Goal: Navigation & Orientation: Find specific page/section

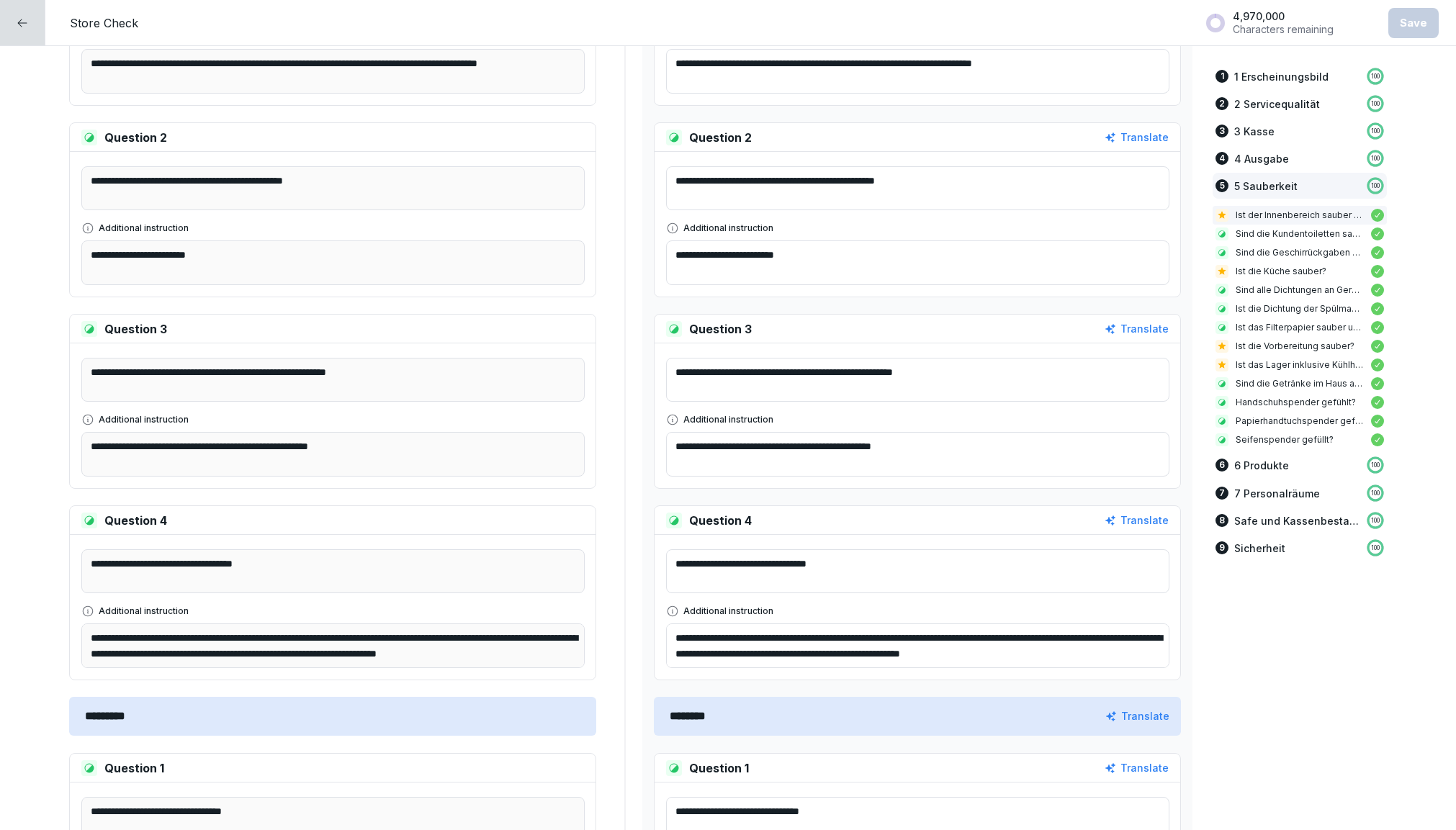
scroll to position [2110, 0]
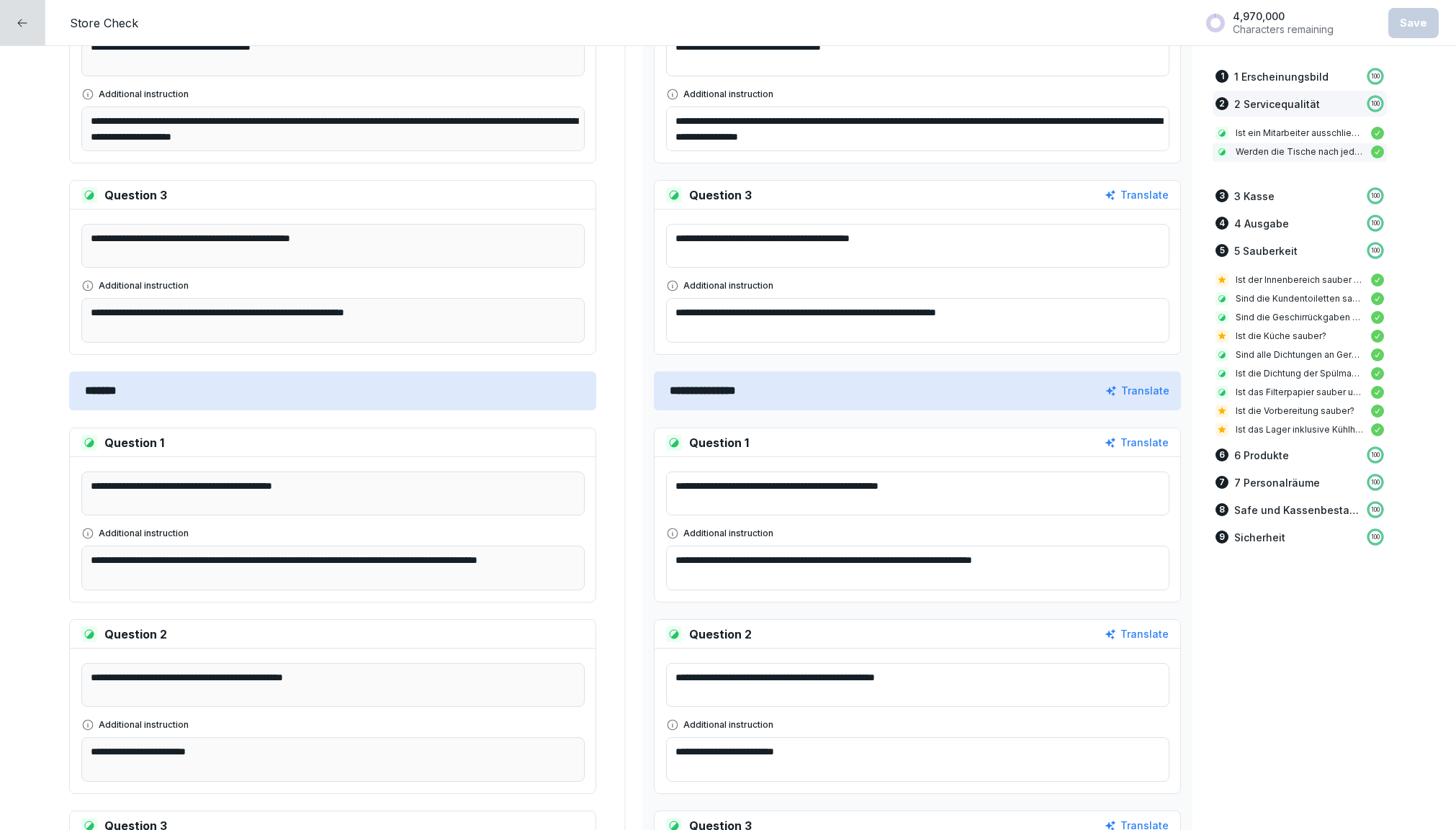
click at [12, 16] on div at bounding box center [22, 22] width 45 height 45
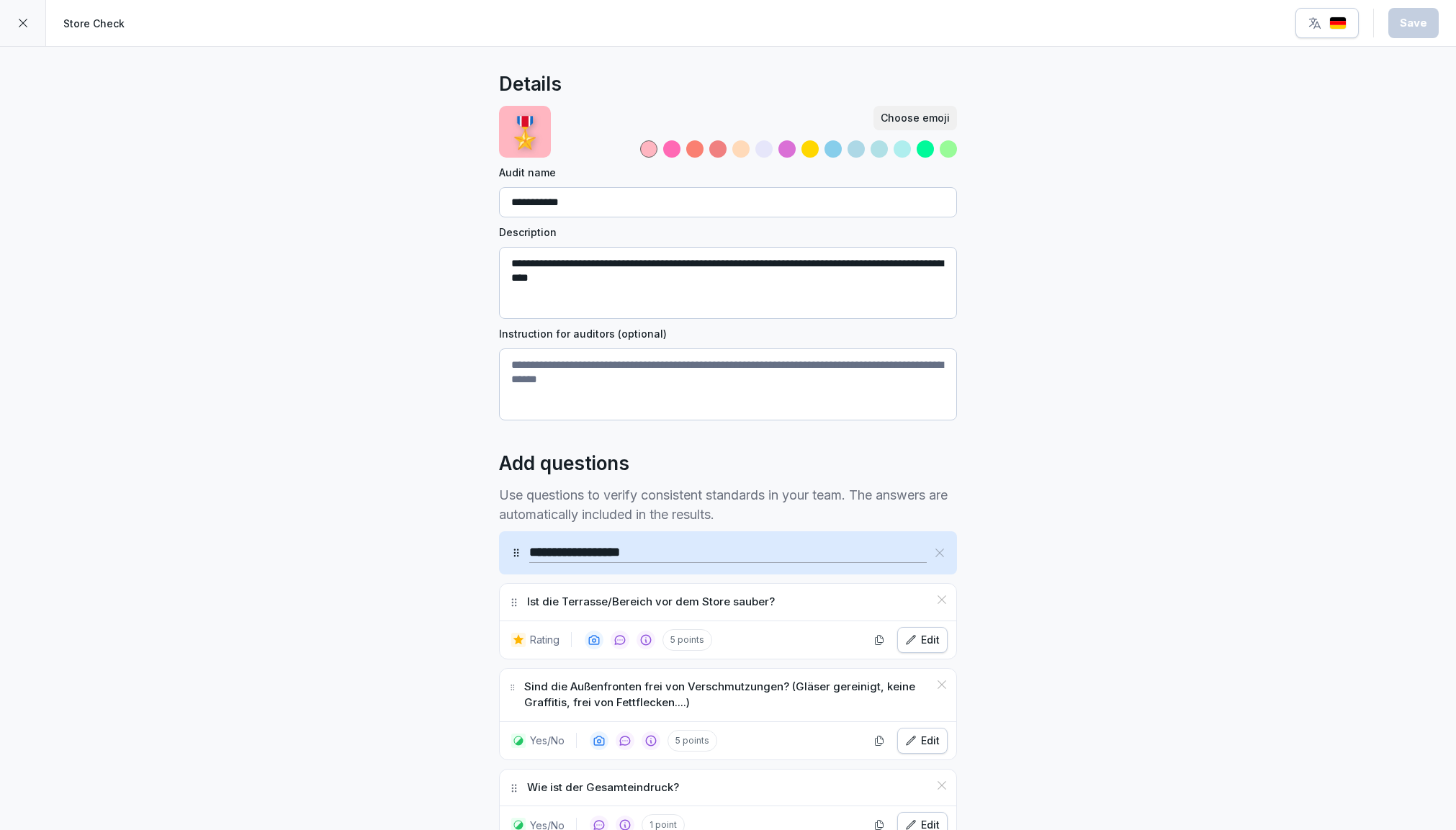
click at [19, 29] on div at bounding box center [23, 23] width 46 height 46
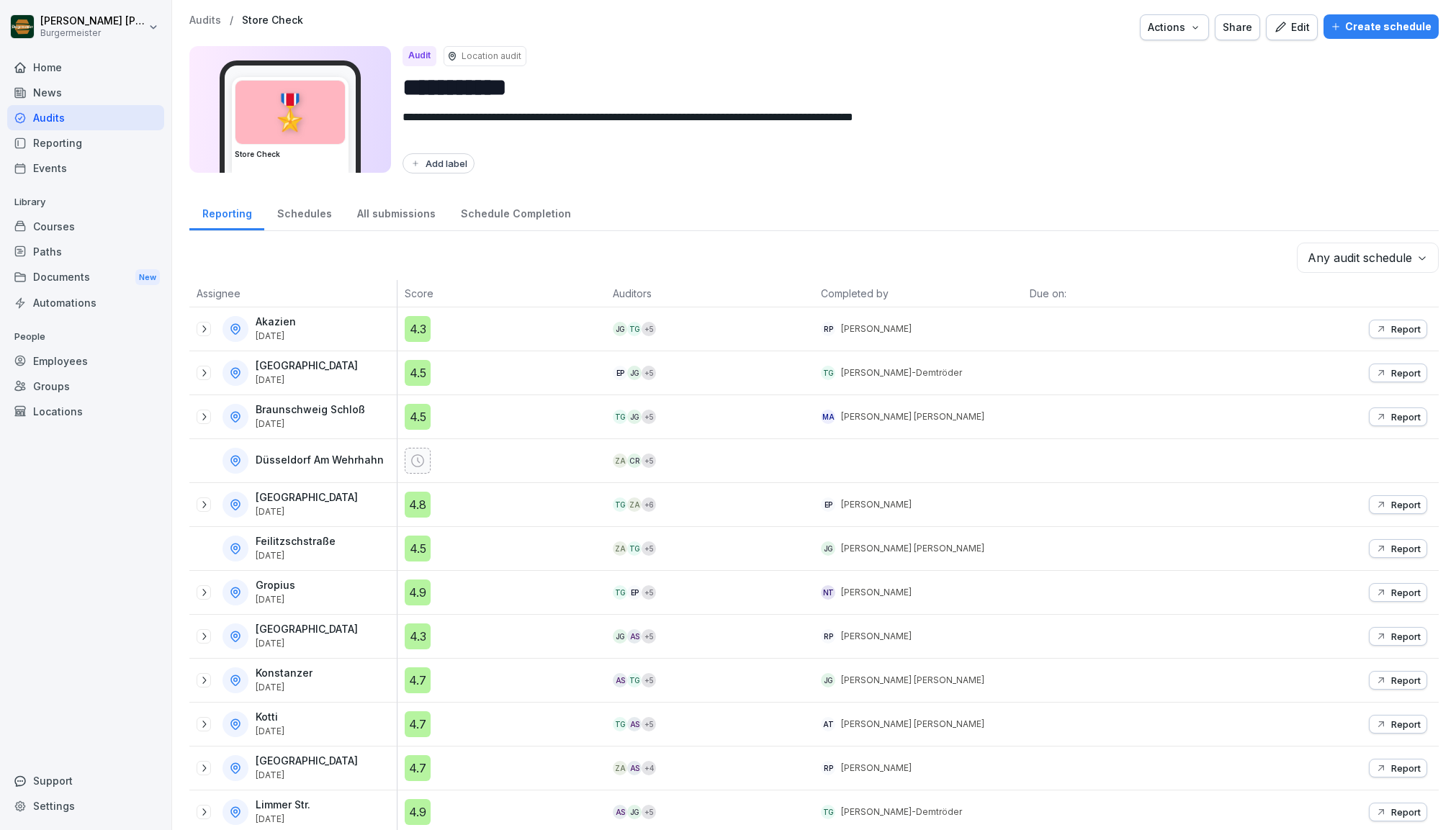
click at [202, 415] on icon at bounding box center [204, 417] width 12 height 12
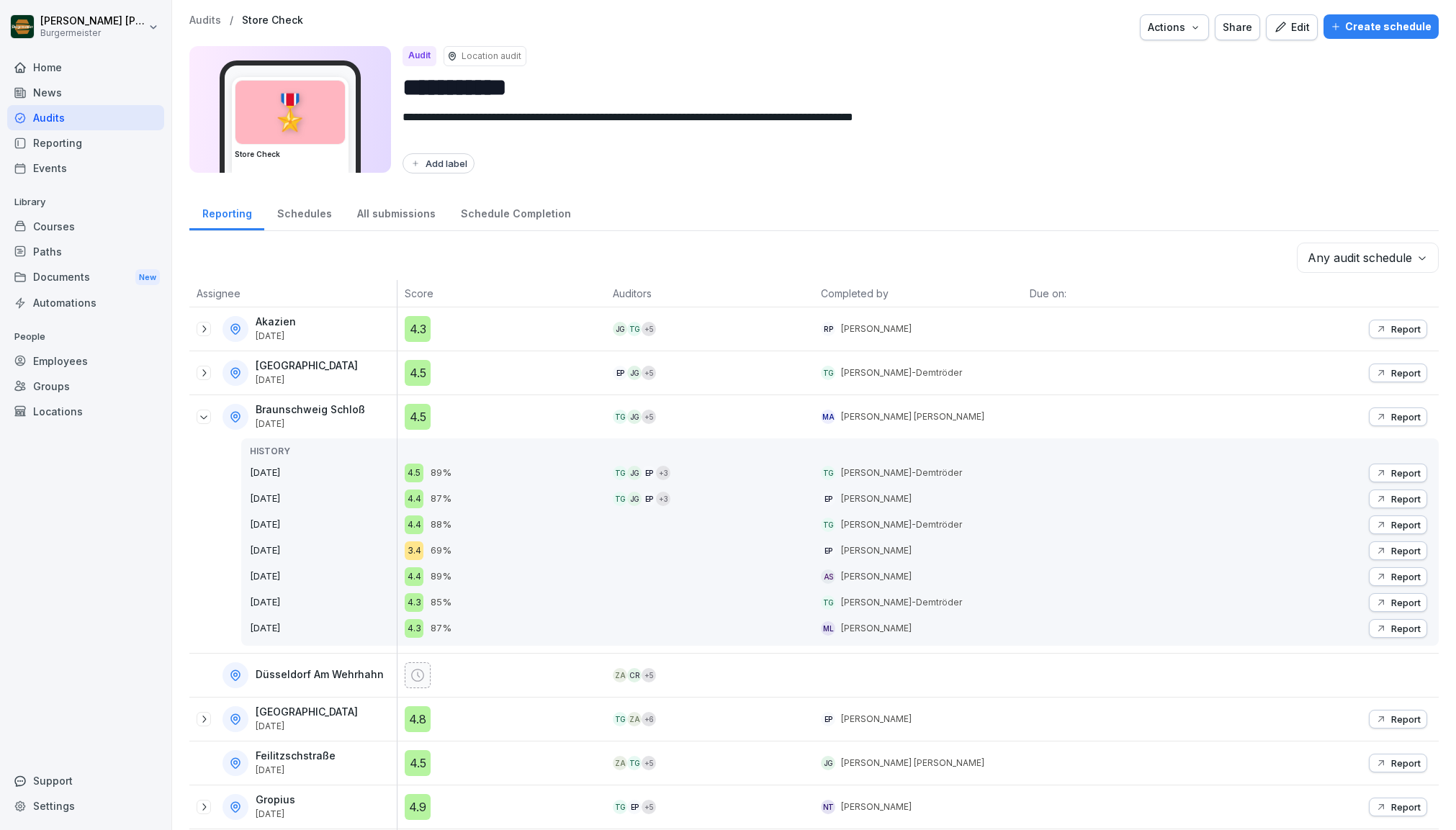
click at [204, 24] on p "Audits" at bounding box center [205, 20] width 31 height 12
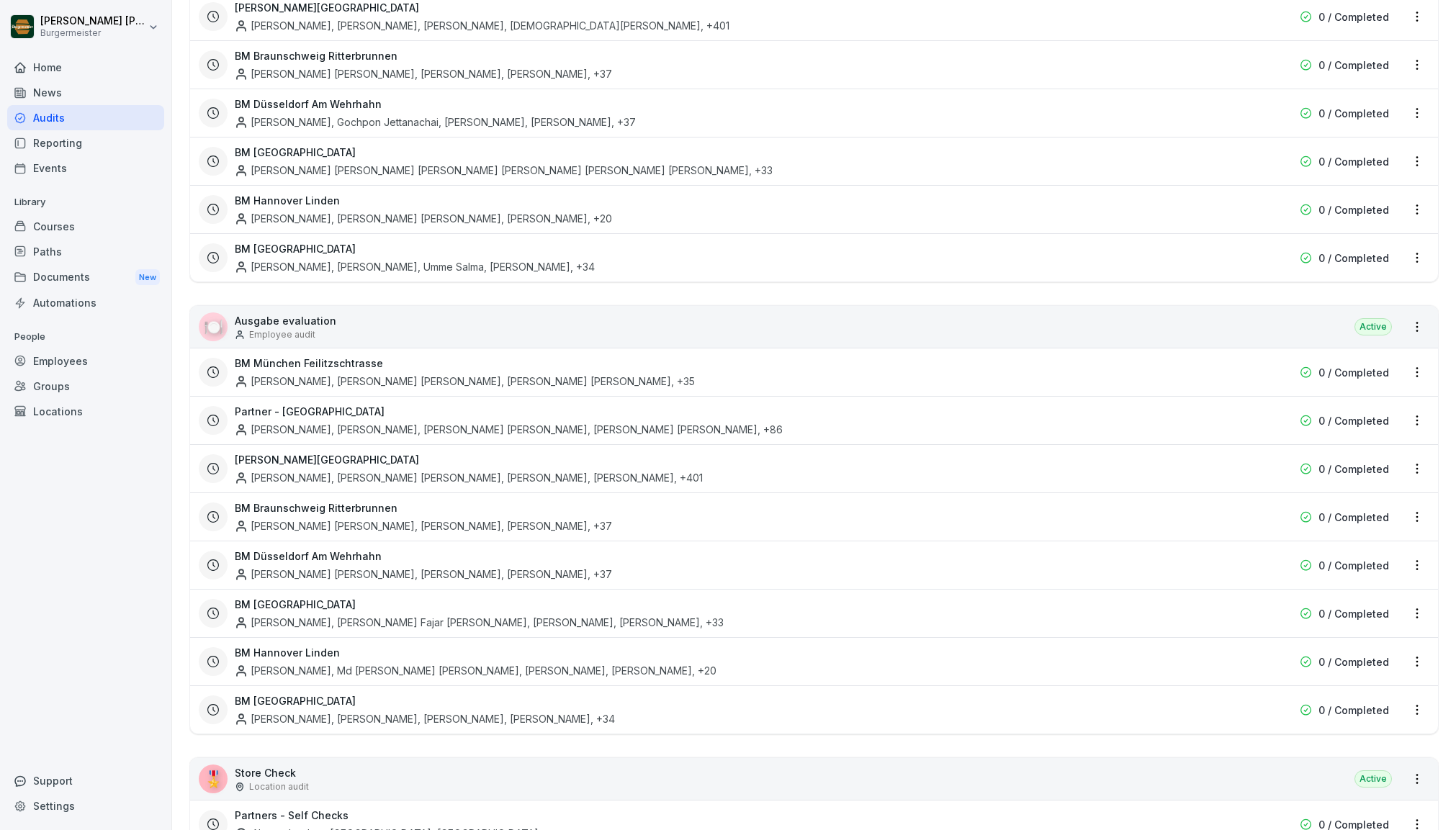
scroll to position [2350, 0]
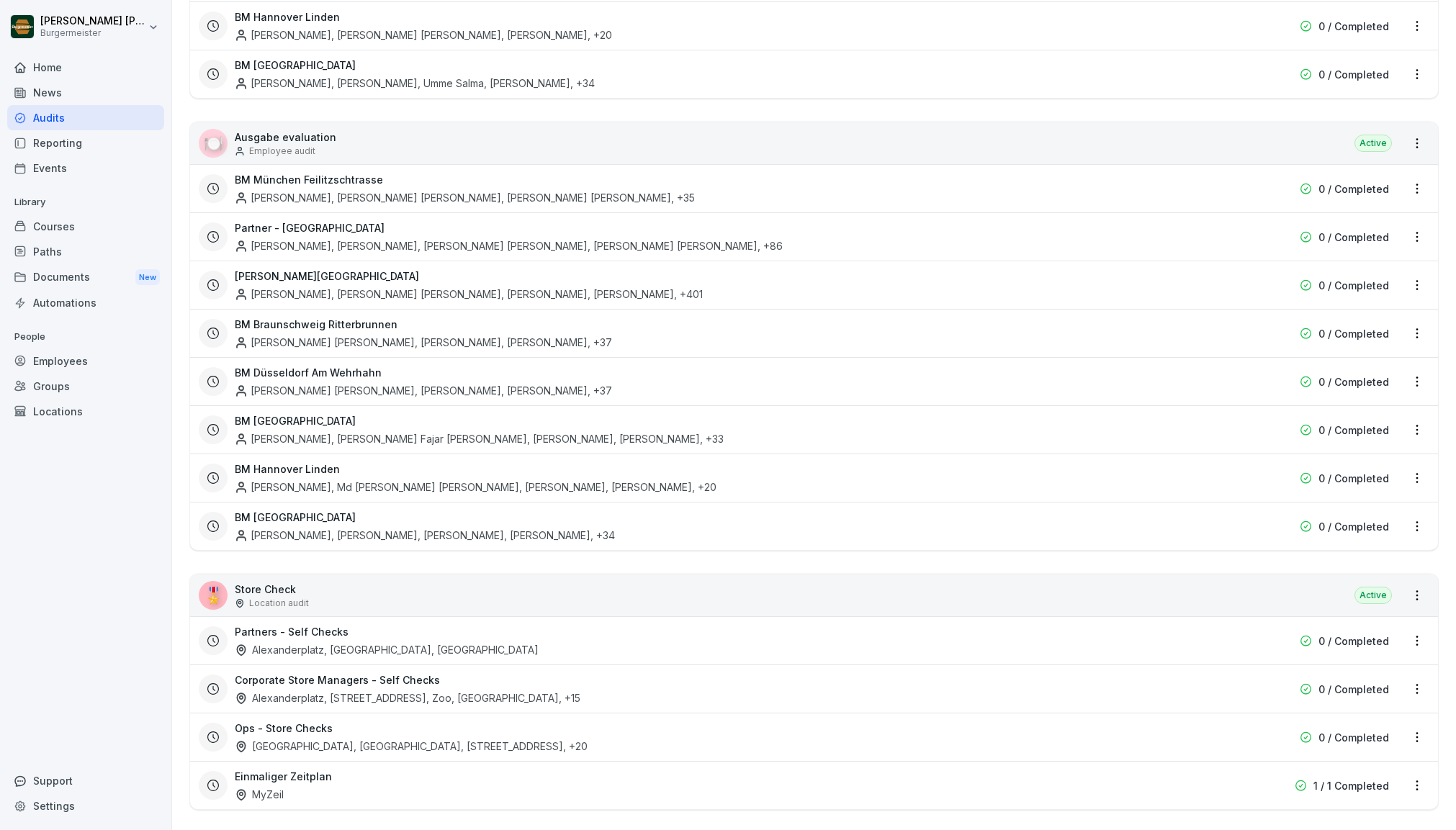
click at [312, 739] on div "[GEOGRAPHIC_DATA], [GEOGRAPHIC_DATA], [STREET_ADDRESS] , +20" at bounding box center [411, 747] width 353 height 15
